Goal: Information Seeking & Learning: Learn about a topic

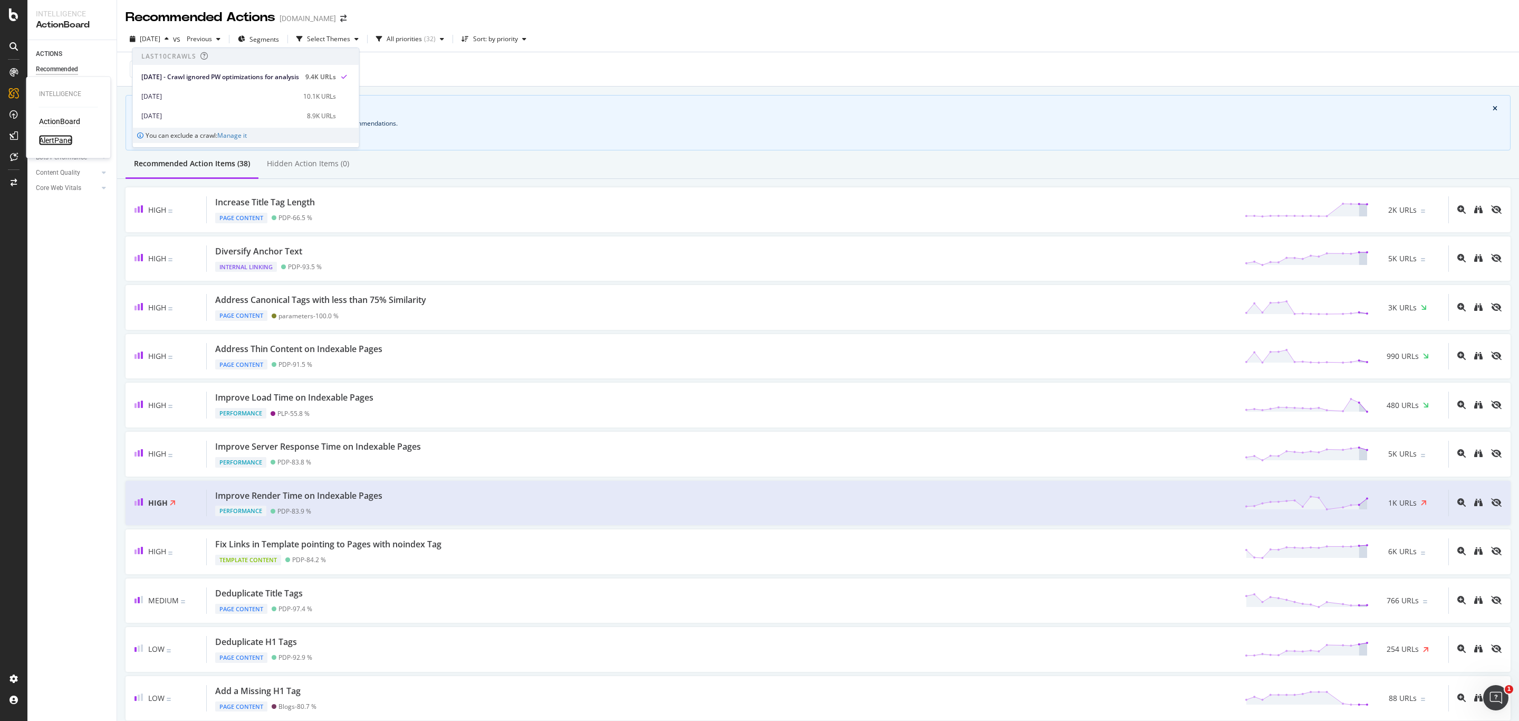
click at [60, 138] on div "AlertPanel" at bounding box center [56, 140] width 34 height 11
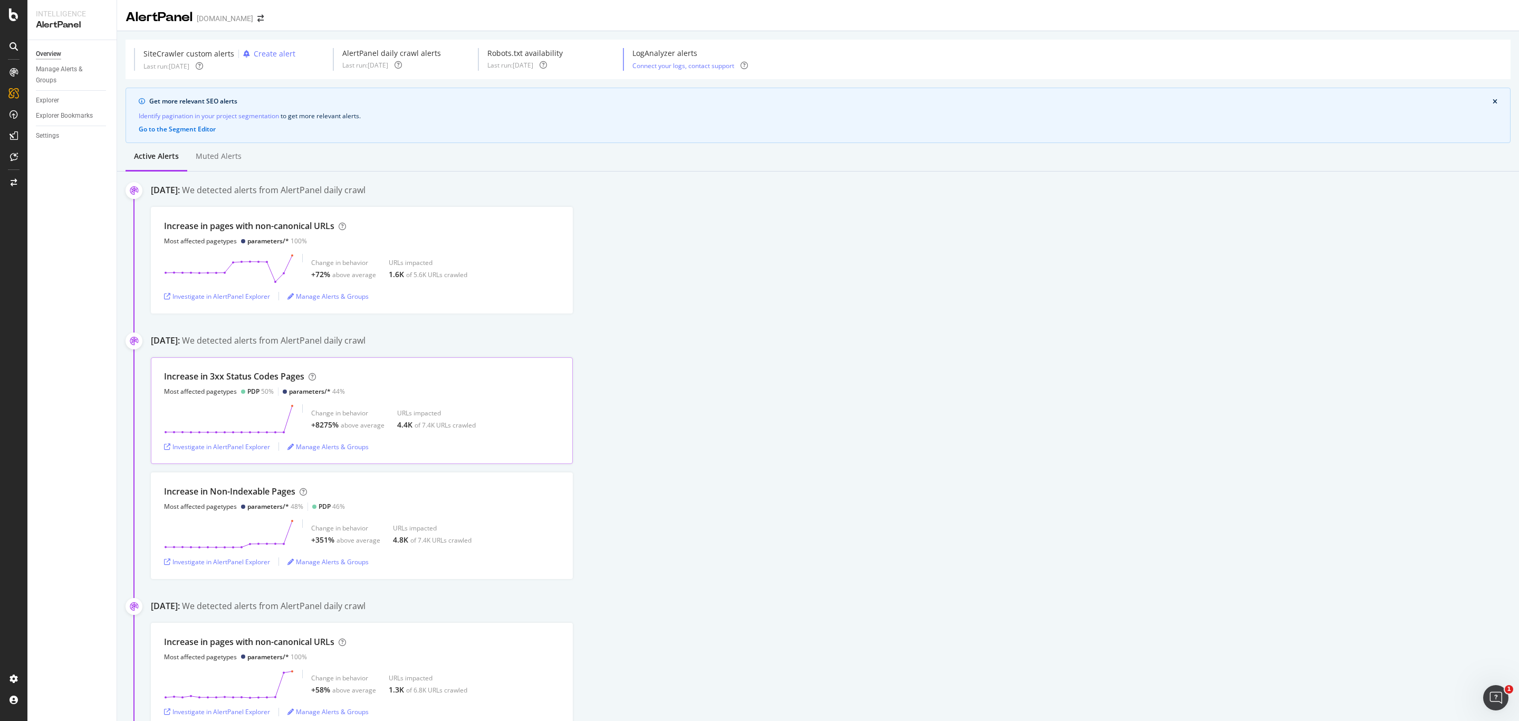
click at [562, 410] on div "Increase in 3xx Status Codes Pages Most affected pagetypes PDP 50% parameters/*…" at bounding box center [362, 410] width 422 height 107
click at [248, 439] on button "Investigate in AlertPanel Explorer" at bounding box center [217, 446] width 106 height 17
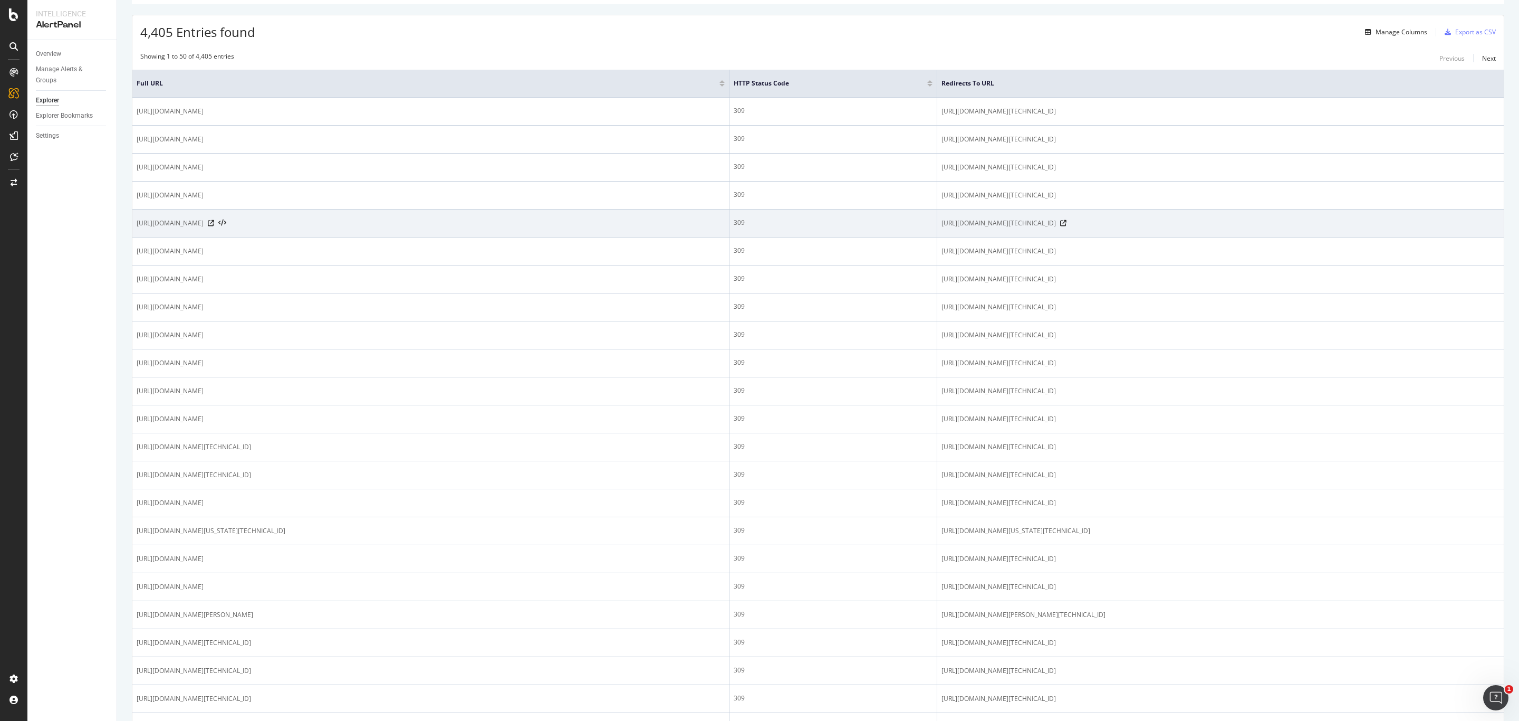
scroll to position [79, 0]
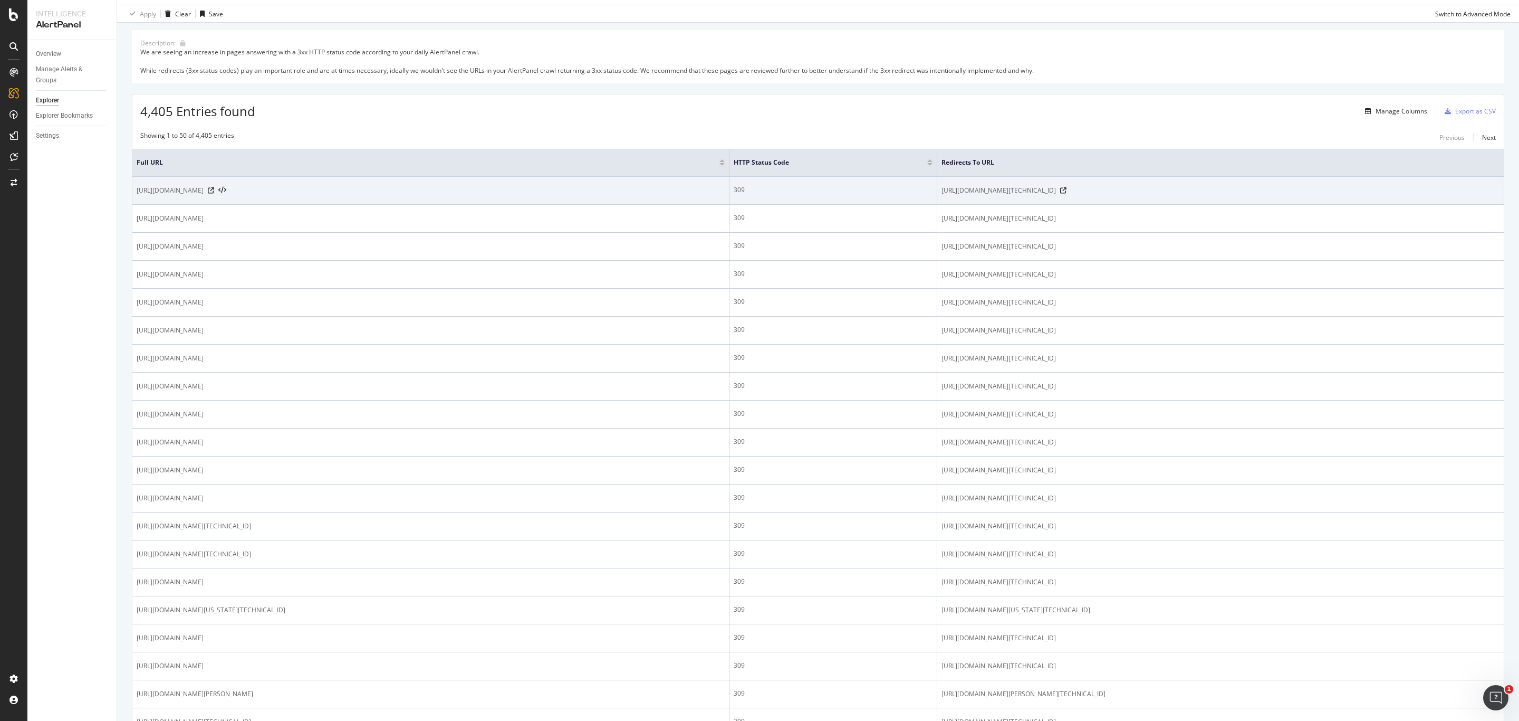
click at [734, 190] on div "309" at bounding box center [833, 189] width 199 height 9
click at [820, 192] on div "309" at bounding box center [833, 189] width 199 height 9
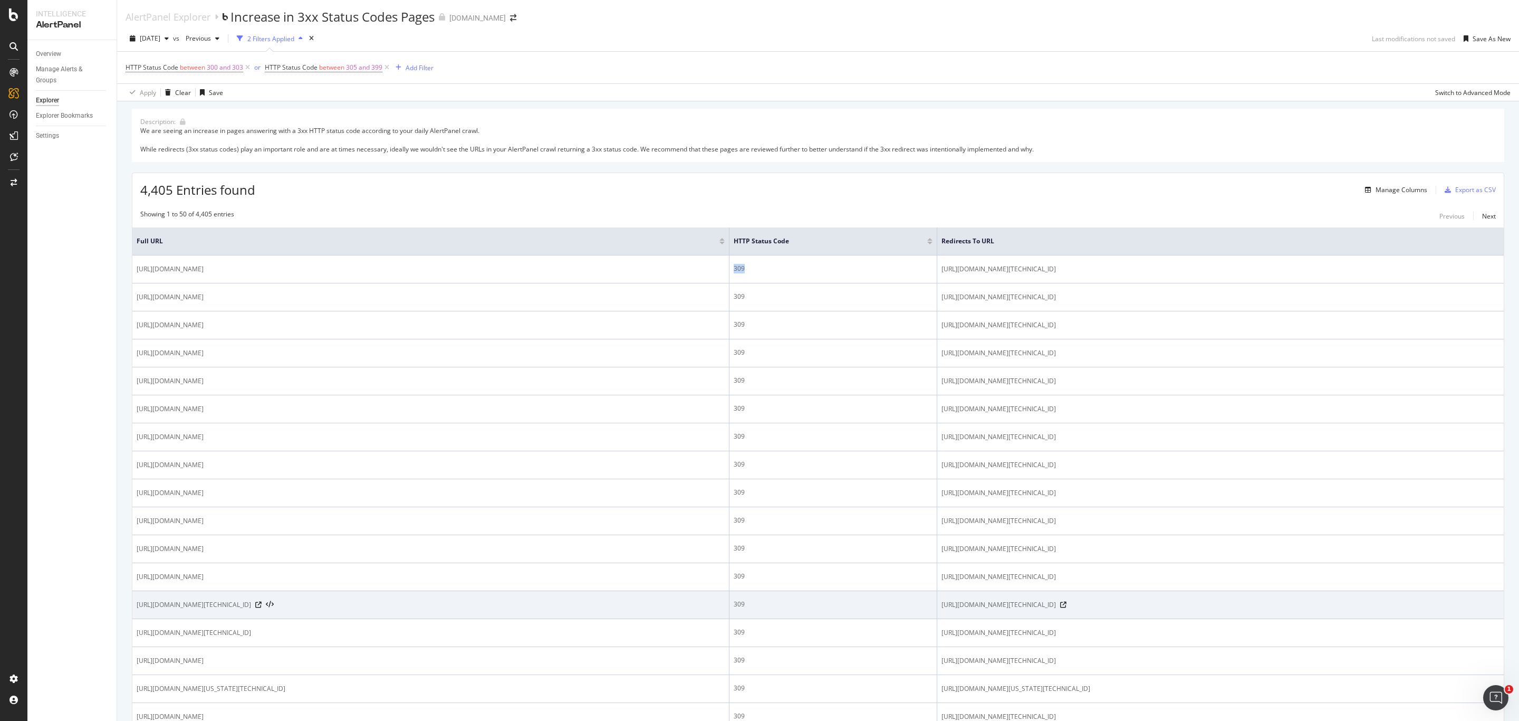
scroll to position [0, 0]
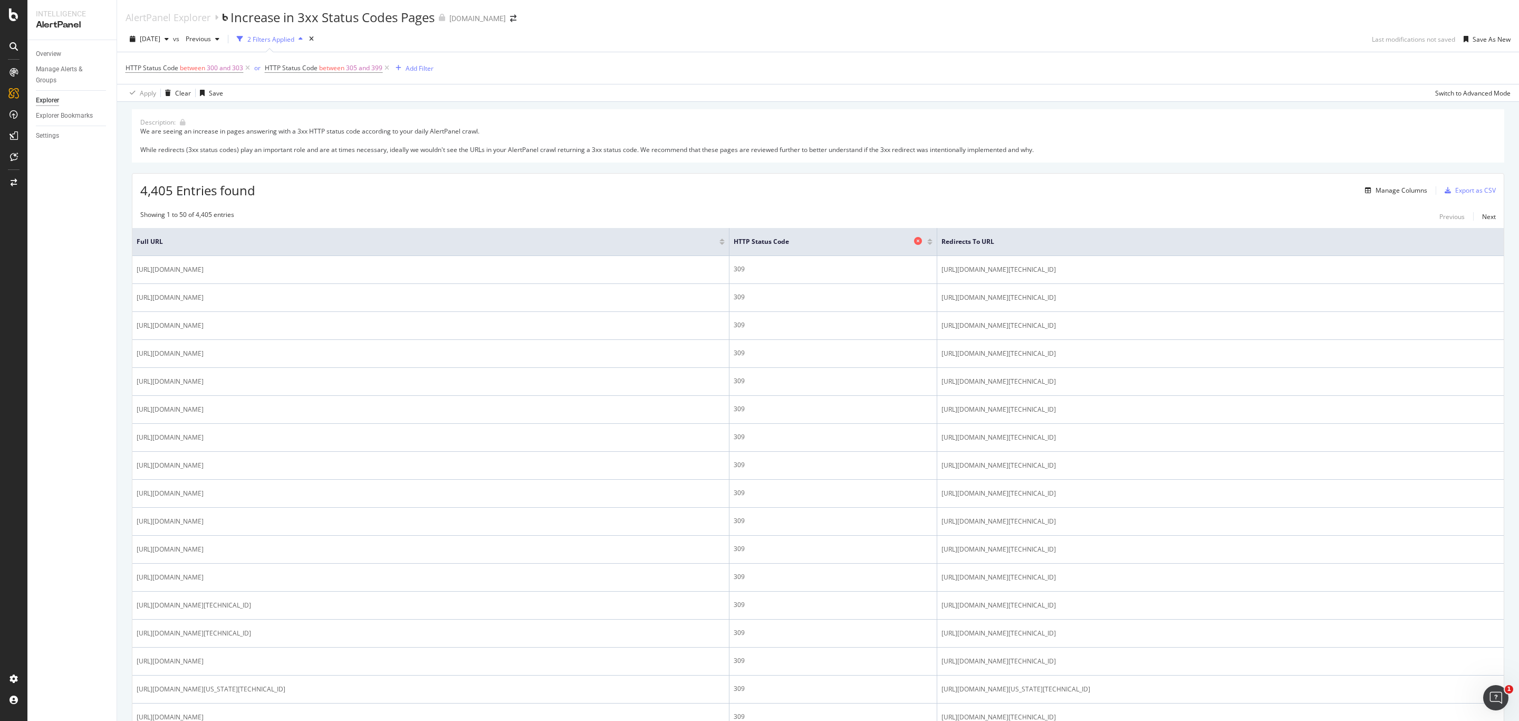
click at [744, 239] on span "HTTP Status Code" at bounding box center [823, 241] width 178 height 9
